Goal: Find specific page/section: Find specific page/section

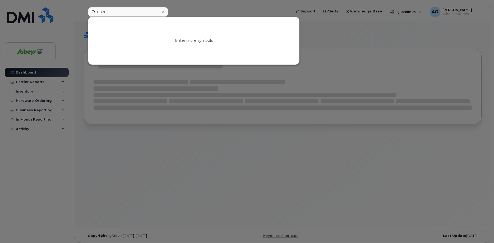
type input "8020"
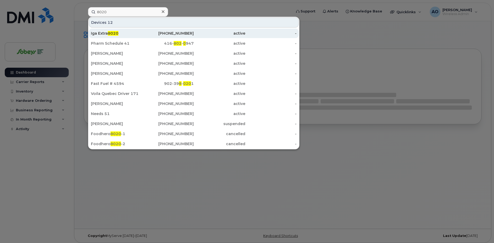
click at [126, 31] on div "Iga Extra 8020" at bounding box center [117, 33] width 52 height 5
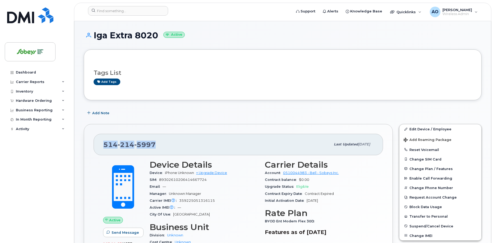
click at [104, 148] on div "[PHONE_NUMBER]" at bounding box center [217, 144] width 228 height 11
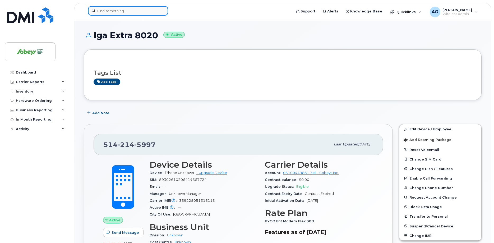
click at [152, 10] on input at bounding box center [128, 11] width 80 height 10
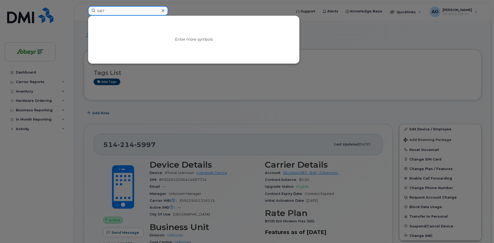
paste input "545-4715"
click at [104, 11] on input "5875454715" at bounding box center [128, 11] width 80 height 10
type input "5875454715"
click at [163, 10] on icon at bounding box center [163, 10] width 3 height 4
